Goal: Check status

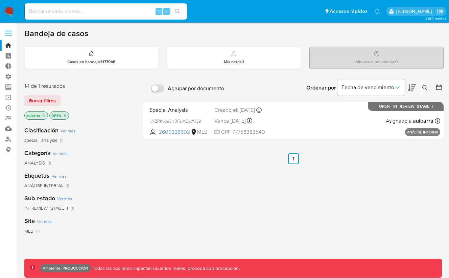
click at [53, 4] on div "⌥ s" at bounding box center [106, 11] width 162 height 16
click at [40, 10] on input at bounding box center [106, 11] width 162 height 9
paste input "143125485"
type input "143125485"
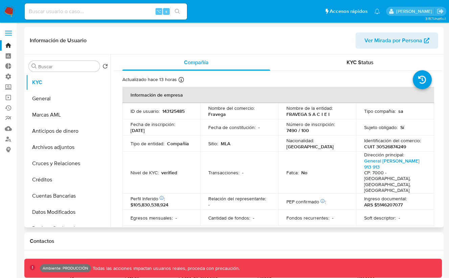
select select "10"
click at [370, 47] on span "Ver Mirada por Persona" at bounding box center [393, 40] width 58 height 16
